Goal: Task Accomplishment & Management: Manage account settings

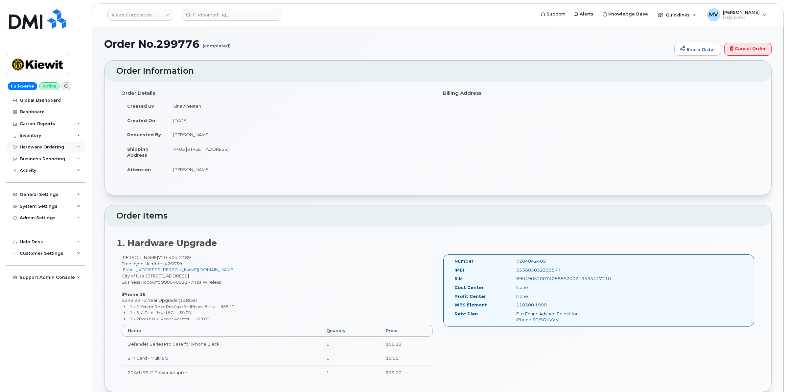
click at [46, 149] on div "Hardware Ordering" at bounding box center [42, 146] width 45 height 5
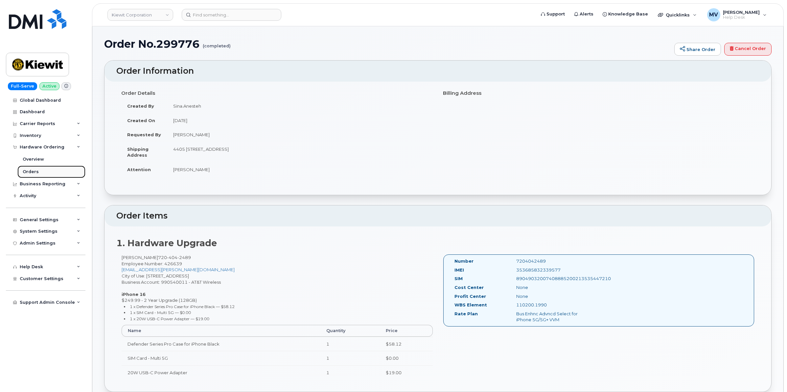
click at [46, 170] on link "Orders" at bounding box center [51, 171] width 68 height 12
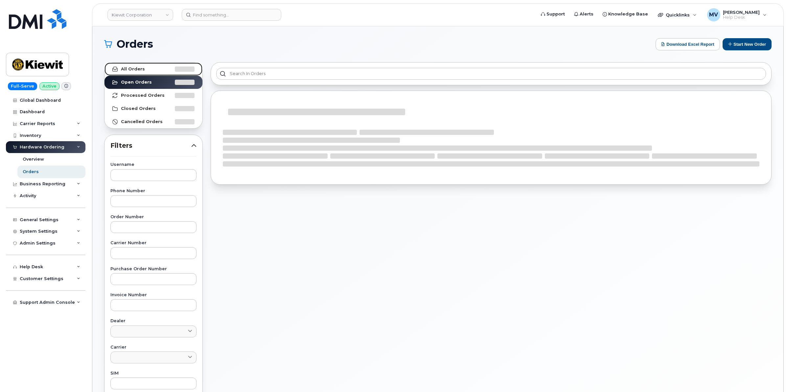
click at [135, 75] on link "All Orders" at bounding box center [154, 68] width 98 height 13
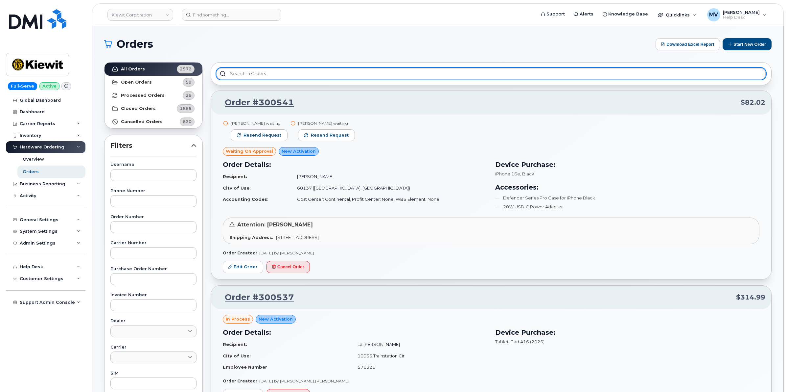
click at [250, 78] on input "text" at bounding box center [491, 74] width 550 height 12
paste input "300490"
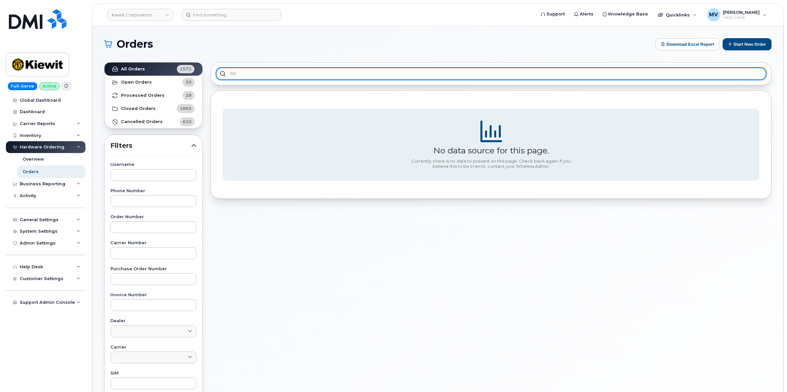
type input "3"
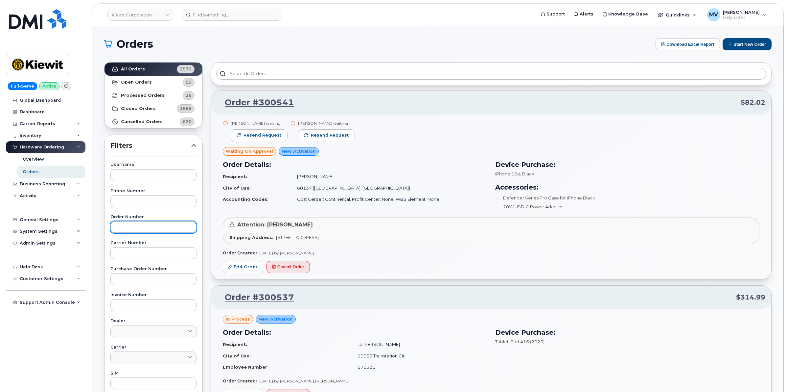
click at [152, 231] on input "text" at bounding box center [153, 227] width 86 height 12
paste input "300490"
type input "300490"
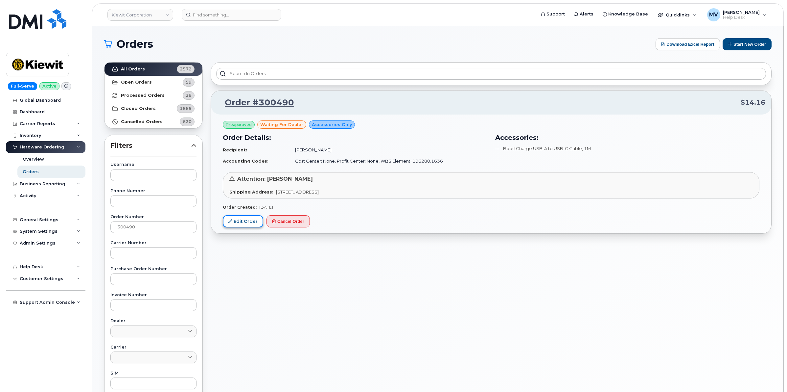
click at [245, 219] on link "Edit Order" at bounding box center [243, 221] width 40 height 12
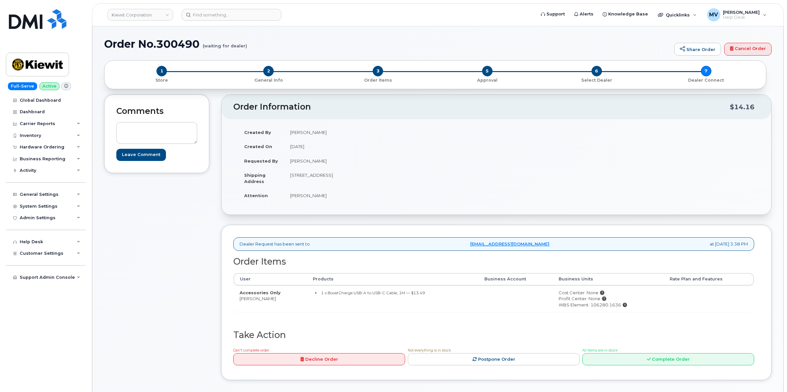
scroll to position [164, 0]
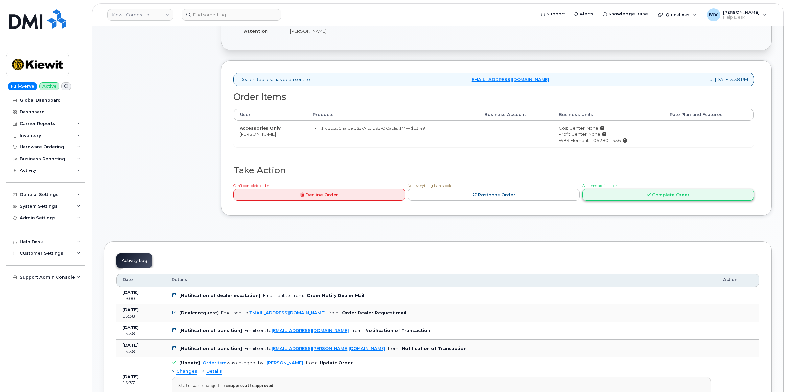
click at [651, 200] on link "Complete Order" at bounding box center [669, 194] width 172 height 12
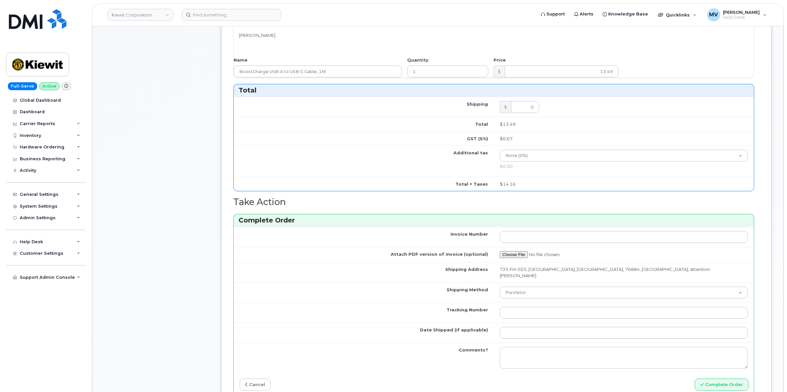
scroll to position [329, 0]
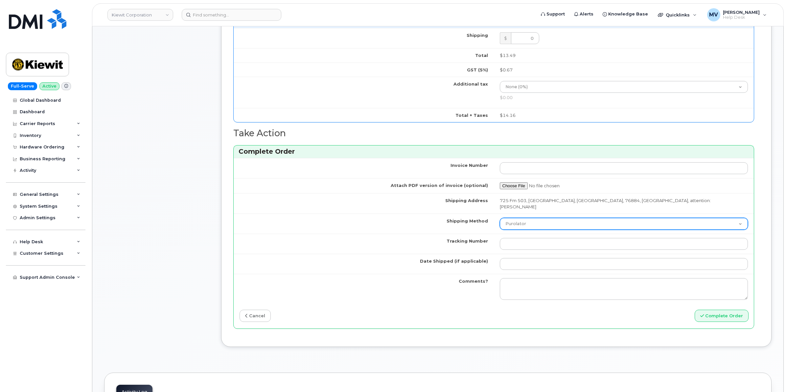
click at [550, 221] on select "Purolator UPS FedEx Canada Post Courier Other Drop Off Pick Up" at bounding box center [624, 224] width 249 height 12
select select "FedEx"
click at [500, 218] on select "Purolator UPS FedEx Canada Post Courier Other Drop Off Pick Up" at bounding box center [624, 224] width 249 height 12
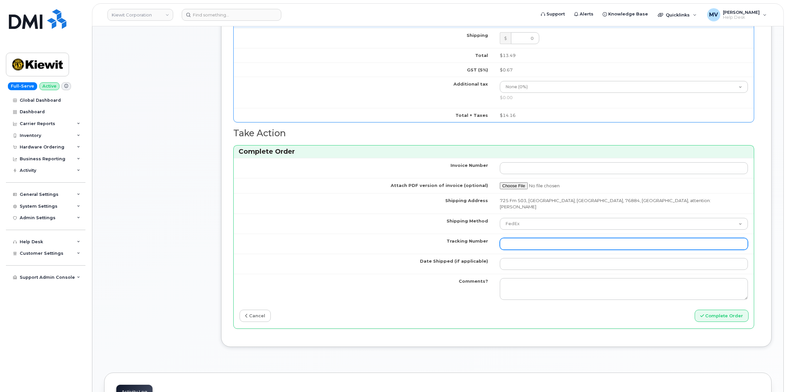
click at [536, 238] on input "Tracking Number" at bounding box center [624, 244] width 249 height 12
paste input "454266933419"
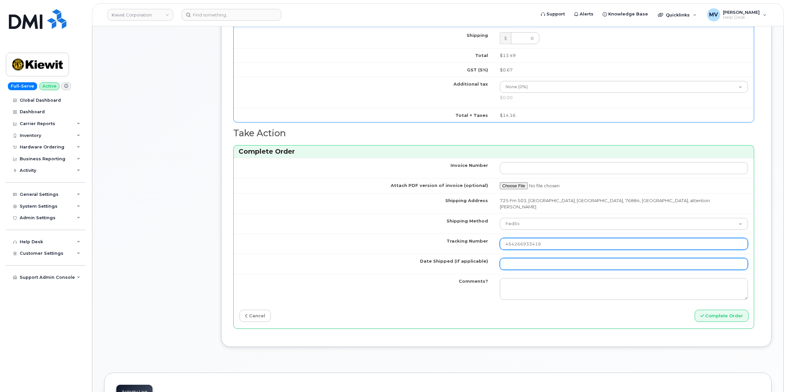
type input "454266933419"
click at [530, 258] on input "Date Shipped (if applicable)" at bounding box center [624, 264] width 249 height 12
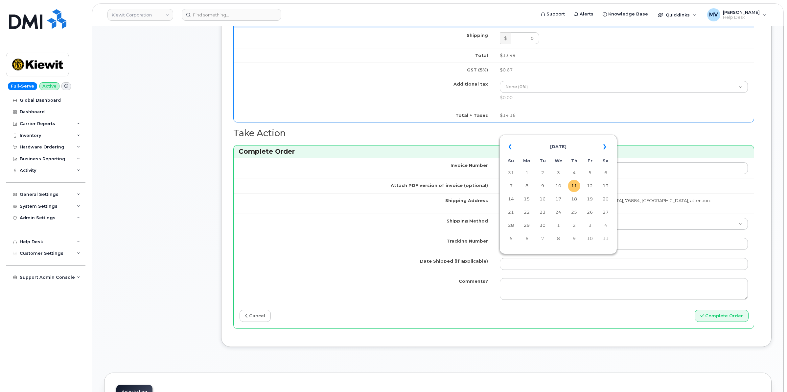
click at [575, 182] on td "11" at bounding box center [574, 186] width 12 height 12
type input "[DATE]"
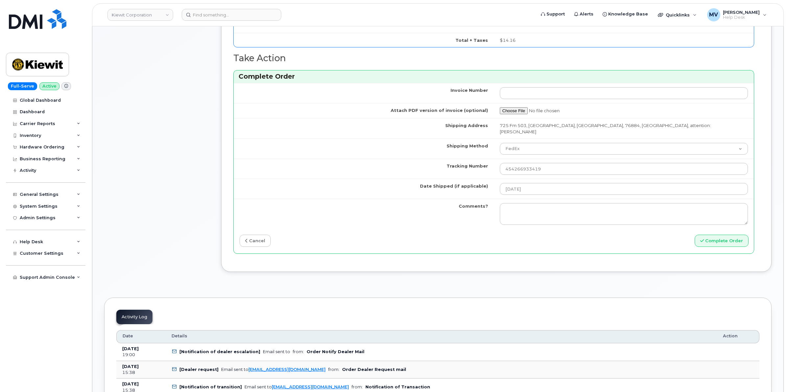
scroll to position [411, 0]
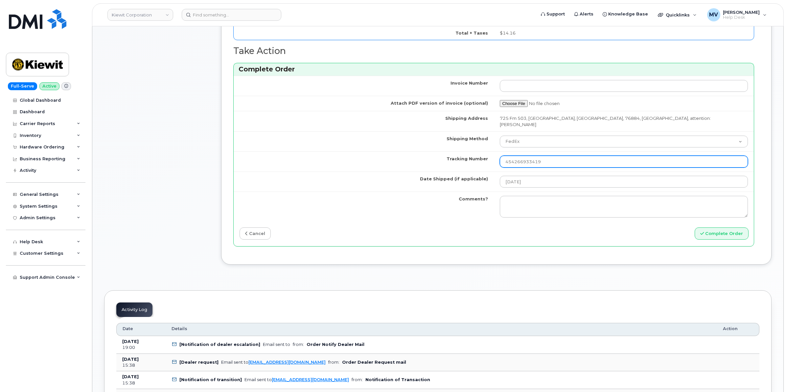
drag, startPoint x: 555, startPoint y: 158, endPoint x: 446, endPoint y: 166, distance: 109.1
click at [446, 166] on tr "Tracking Number 454266933419" at bounding box center [494, 161] width 520 height 20
paste input "20"
type input "454266933420"
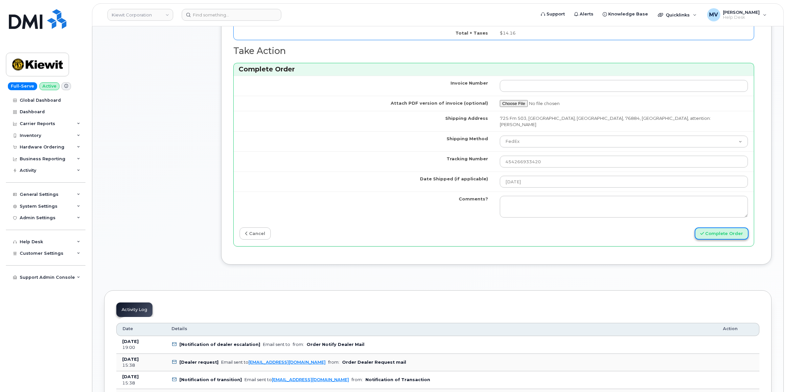
click at [724, 231] on button "Complete Order" at bounding box center [722, 233] width 54 height 12
